Goal: Navigation & Orientation: Find specific page/section

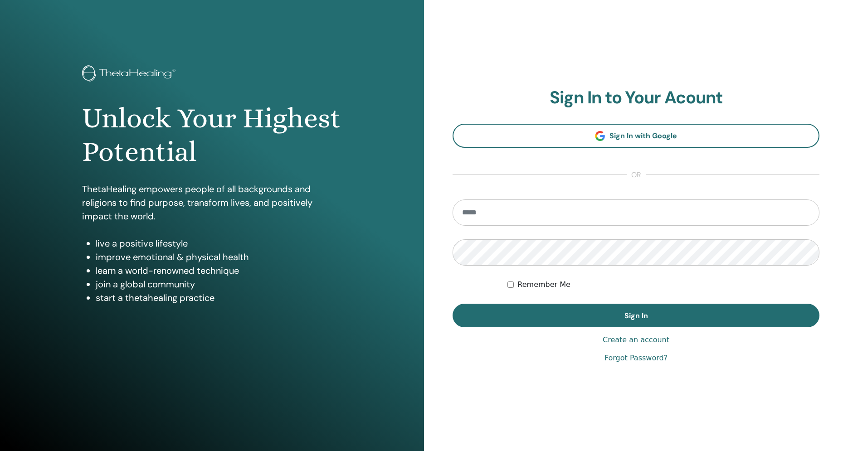
click at [586, 209] on input "email" at bounding box center [635, 212] width 367 height 26
click at [611, 216] on input "email" at bounding box center [635, 212] width 367 height 26
click at [808, 450] on com-1password-button at bounding box center [424, 451] width 848 height 0
type input "**********"
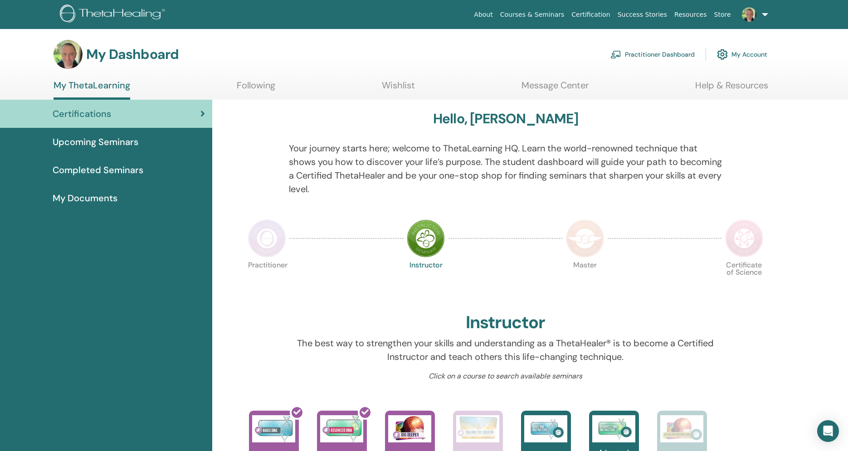
click at [270, 232] on img at bounding box center [267, 238] width 38 height 38
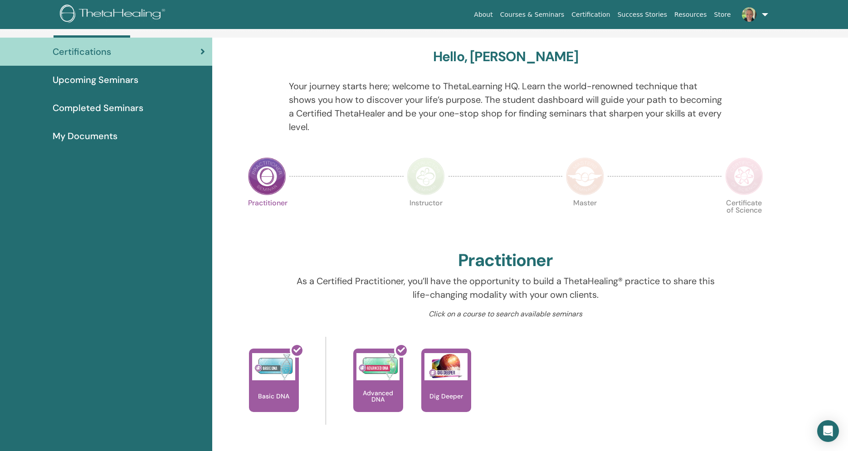
scroll to position [120, 0]
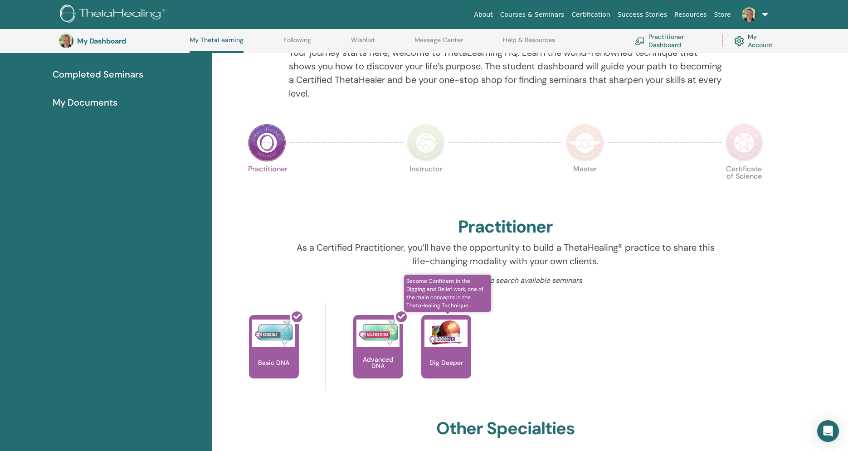
click at [441, 364] on p "Dig Deeper" at bounding box center [446, 362] width 41 height 6
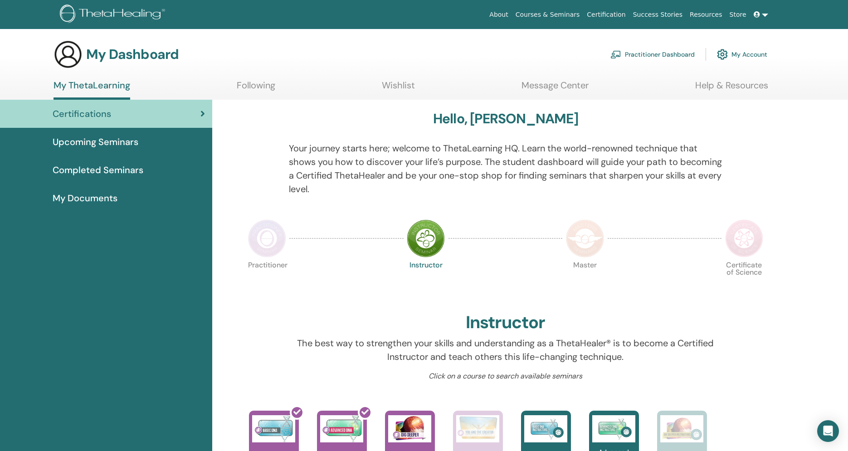
click at [105, 195] on span "My Documents" at bounding box center [85, 198] width 65 height 14
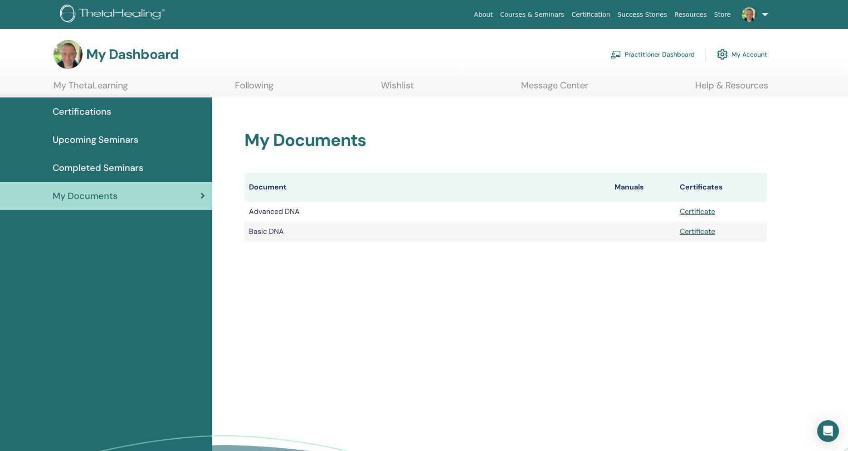
click at [102, 166] on span "Completed Seminars" at bounding box center [98, 168] width 91 height 14
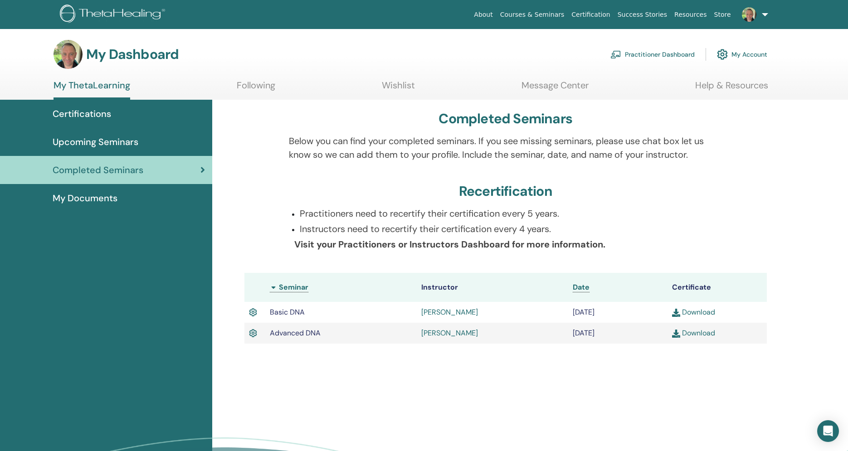
click at [97, 142] on span "Upcoming Seminars" at bounding box center [96, 142] width 86 height 14
